Goal: Transaction & Acquisition: Purchase product/service

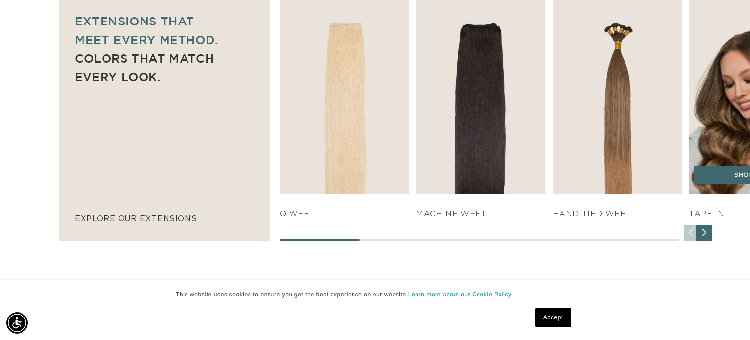
scroll to position [688, 0]
click at [736, 48] on img "4 / 7" at bounding box center [754, 95] width 136 height 207
click at [731, 168] on link "SHOP NOW" at bounding box center [754, 174] width 118 height 19
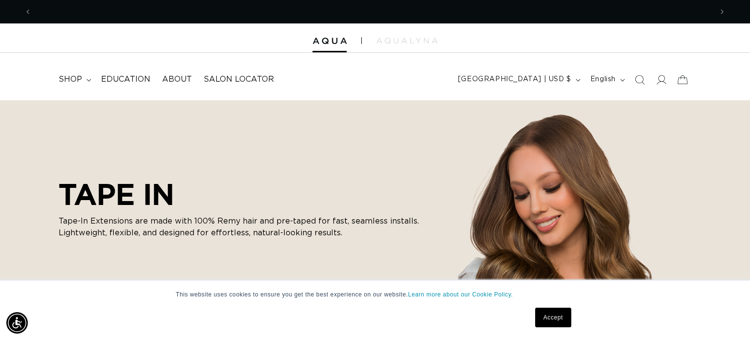
scroll to position [0, 681]
click at [643, 80] on icon "Search" at bounding box center [641, 80] width 10 height 10
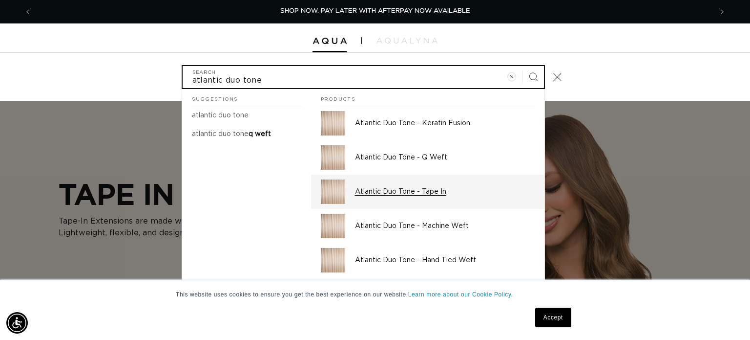
type input "atlantic duo tone"
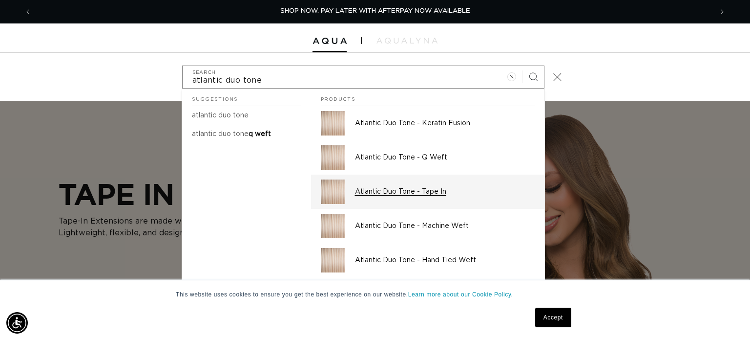
click at [435, 190] on p "Atlantic Duo Tone - Tape In" at bounding box center [445, 191] width 180 height 9
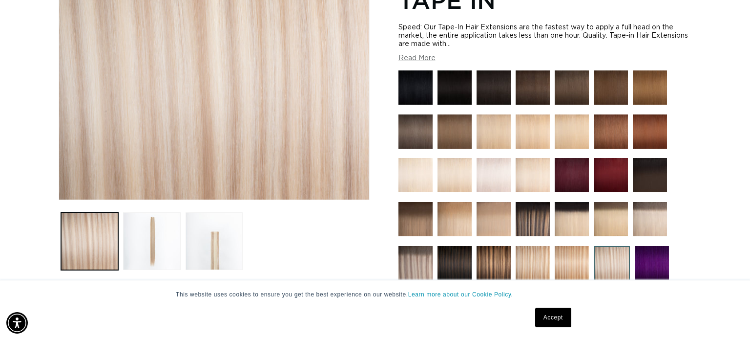
scroll to position [0, 681]
click at [534, 266] on img at bounding box center [533, 263] width 34 height 34
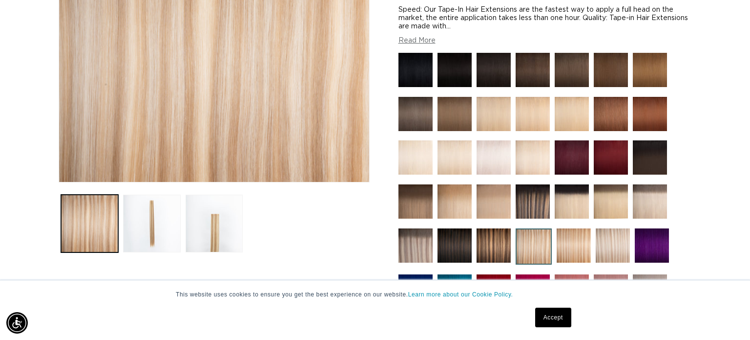
scroll to position [209, 0]
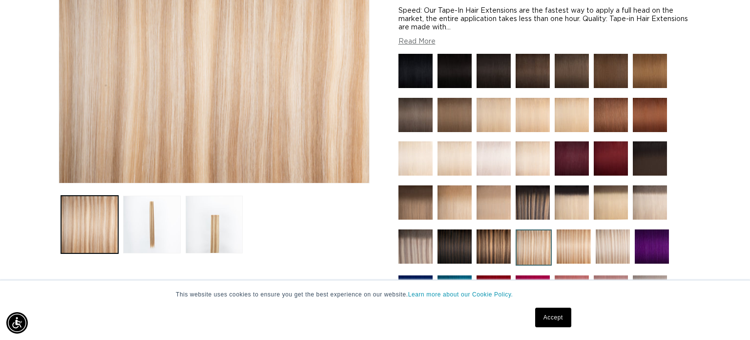
click at [576, 240] on img at bounding box center [574, 246] width 34 height 34
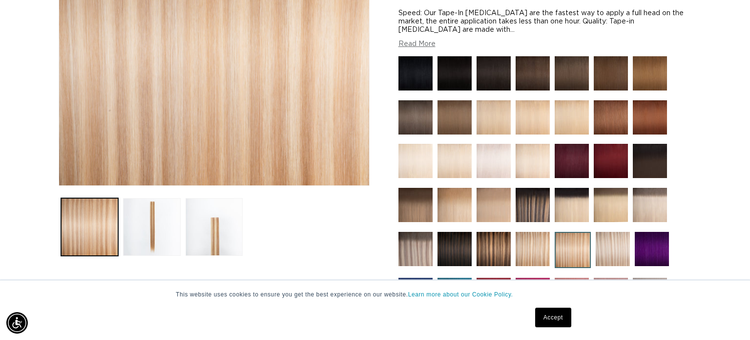
scroll to position [205, 0]
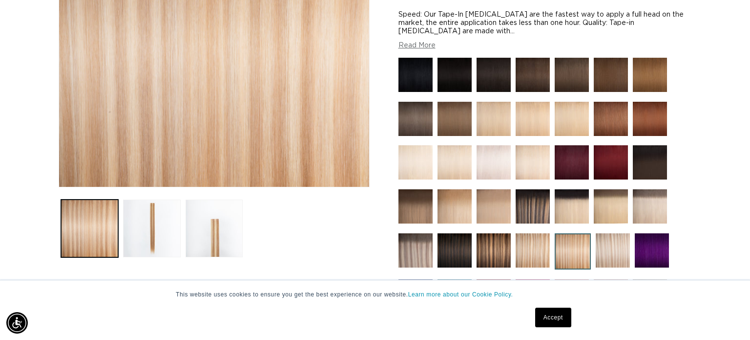
click at [603, 245] on img at bounding box center [613, 250] width 34 height 34
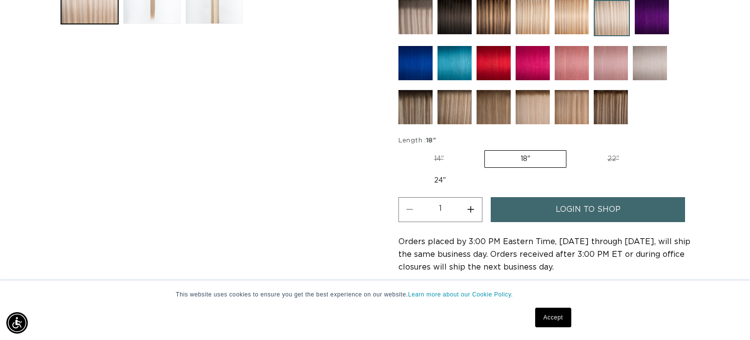
scroll to position [0, 1362]
click at [603, 245] on div "Orders placed by 3:00 PM Eastern Time, [DATE] through [DATE], will ship the sam…" at bounding box center [545, 254] width 293 height 38
